Goal: Check status

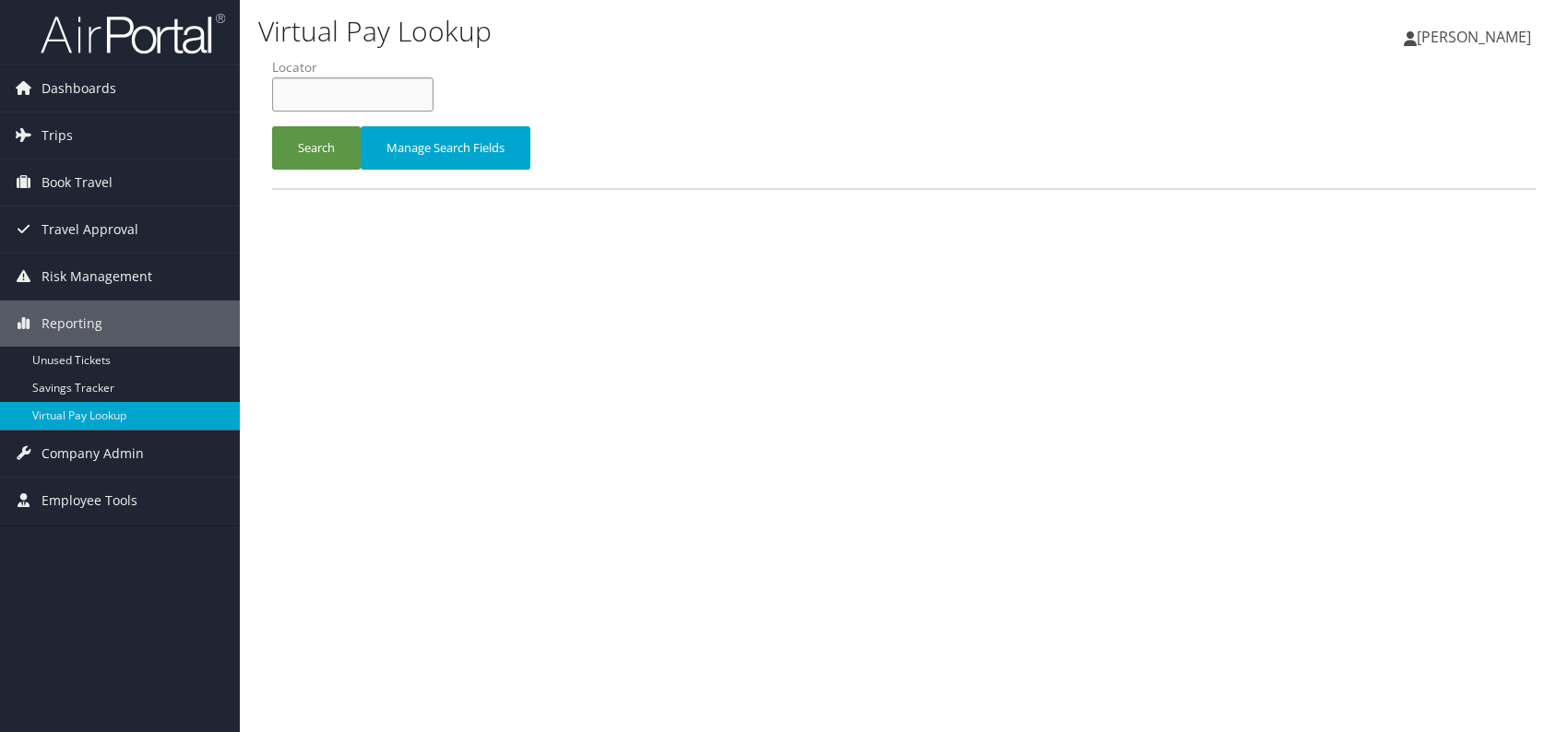
paste input "HFBQIG"
click at [312, 98] on input "HFBQIG" at bounding box center [353, 94] width 162 height 34
type input "HFBQIG"
click at [325, 137] on button "Search" at bounding box center [316, 148] width 88 height 44
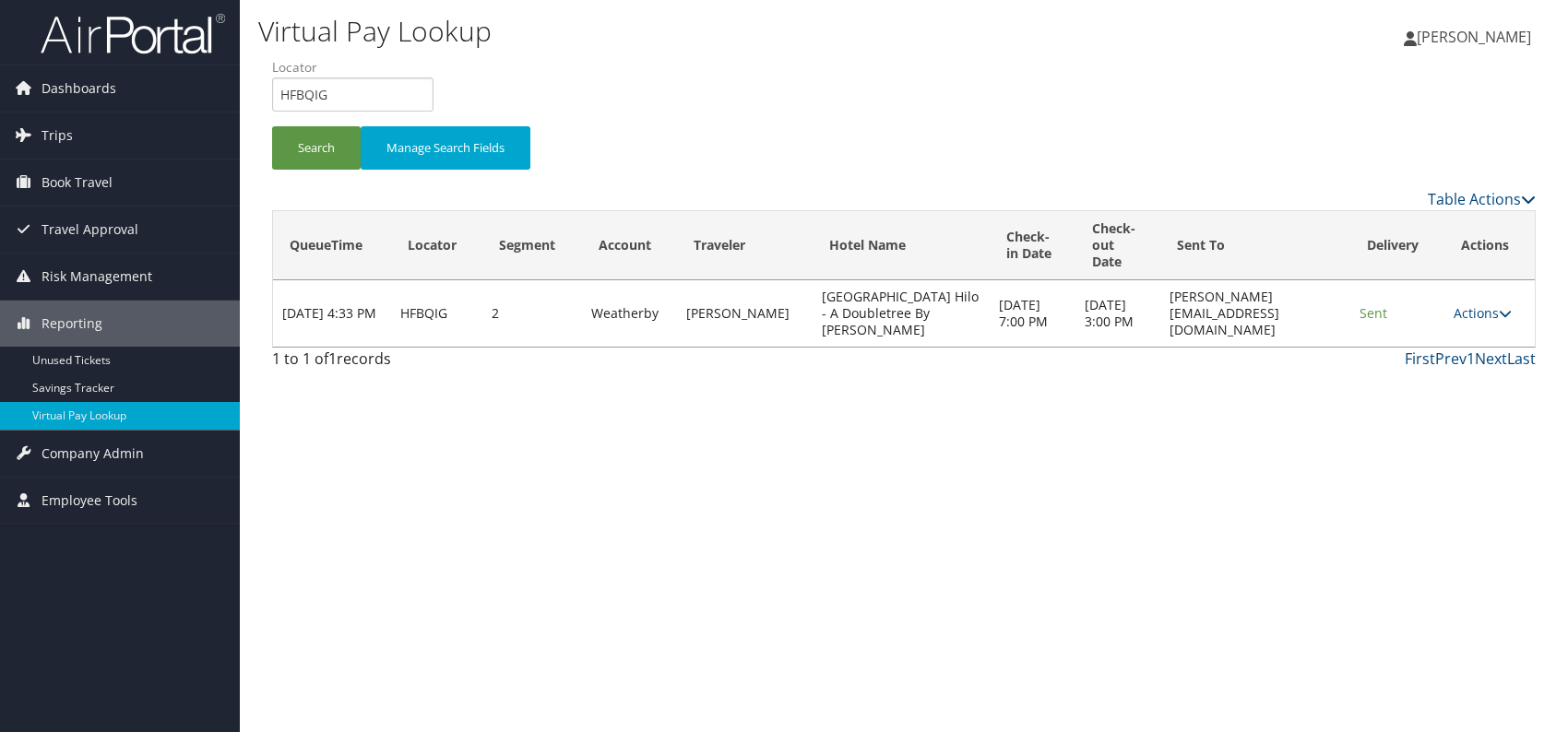
click at [1156, 495] on div "Virtual Pay Lookup Romina Kwock Romina Kwock My Settings Travel Agency Contacts…" at bounding box center [904, 366] width 1328 height 732
click at [1497, 310] on link "Actions" at bounding box center [1483, 313] width 59 height 18
click at [1445, 368] on link "Logs" at bounding box center [1449, 371] width 116 height 32
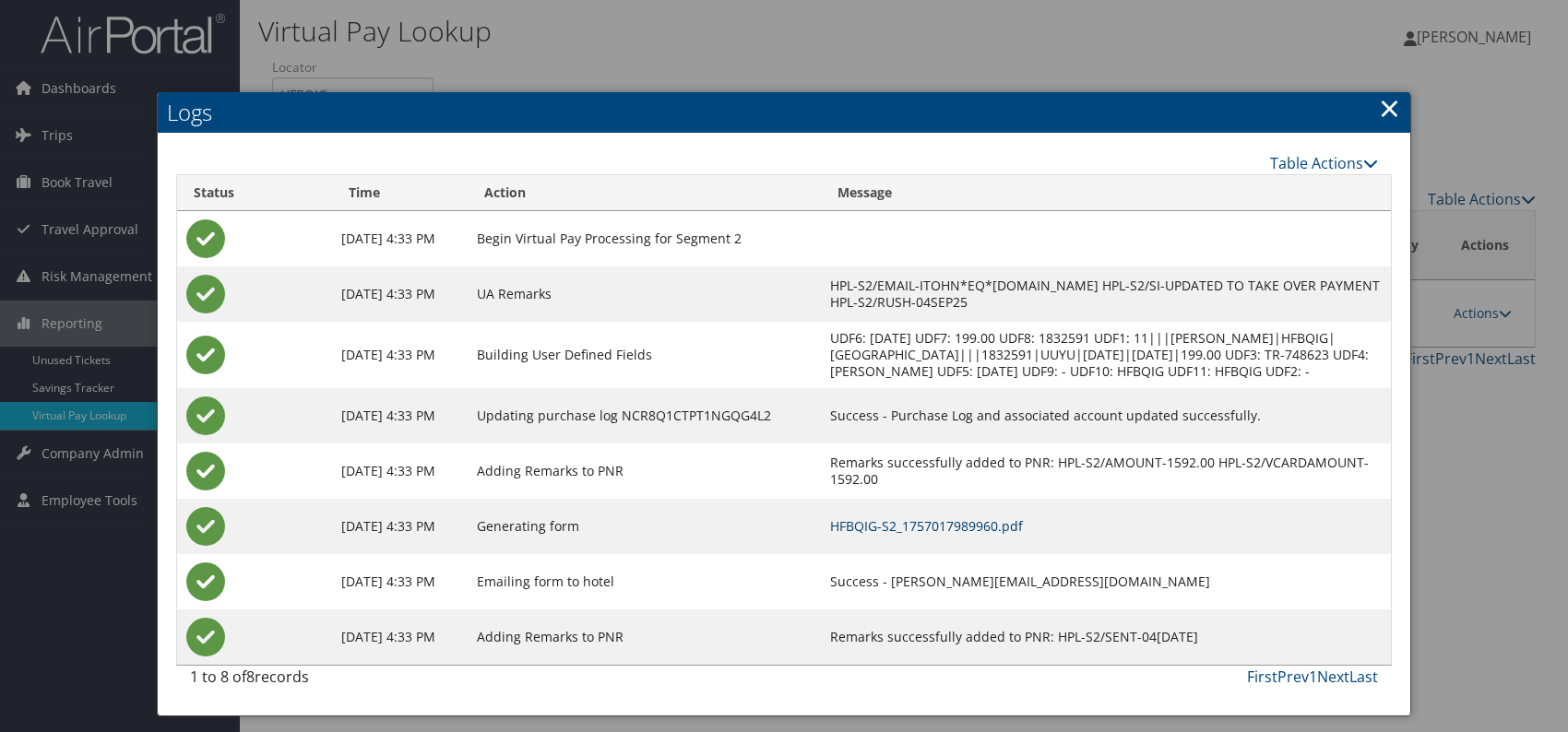
click at [1023, 535] on link "HFBQIG-S2_1757017989960.pdf" at bounding box center [925, 526] width 192 height 18
